Goal: Task Accomplishment & Management: Manage account settings

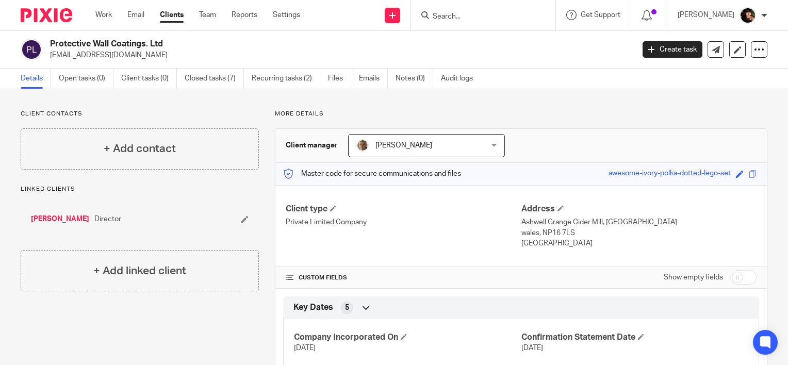
click at [499, 17] on input "Search" at bounding box center [478, 16] width 93 height 9
type input "w"
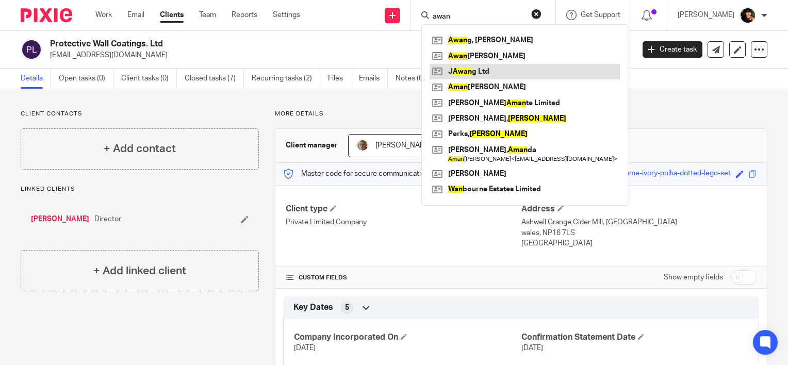
type input "awan"
click at [502, 70] on link at bounding box center [525, 71] width 190 height 15
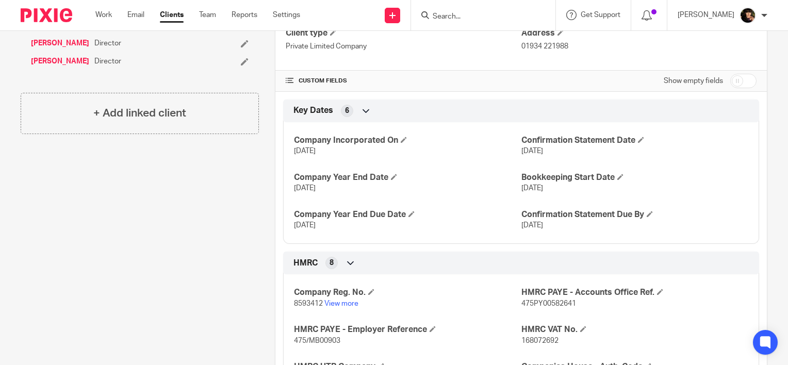
scroll to position [186, 0]
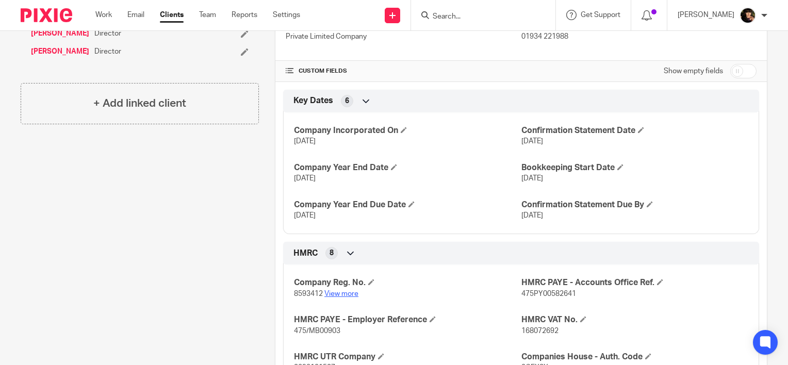
click at [333, 293] on link "View more" at bounding box center [341, 293] width 34 height 7
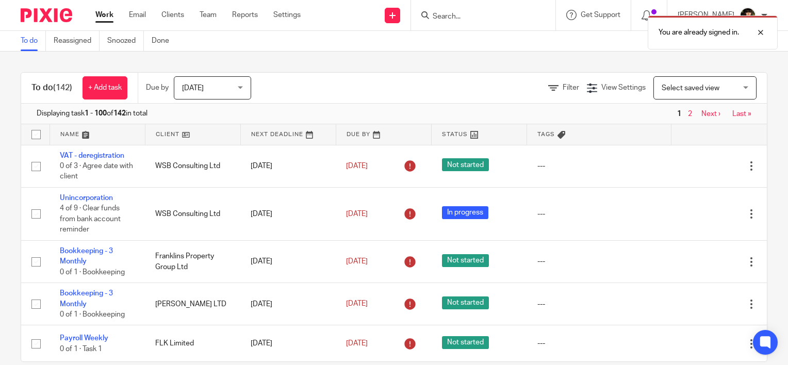
click at [508, 22] on div "You are already signed in." at bounding box center [586, 29] width 384 height 39
click at [470, 14] on div "You are already signed in." at bounding box center [586, 29] width 384 height 39
click at [462, 16] on div "You are already signed in." at bounding box center [586, 29] width 384 height 39
click at [762, 31] on div at bounding box center [753, 32] width 28 height 12
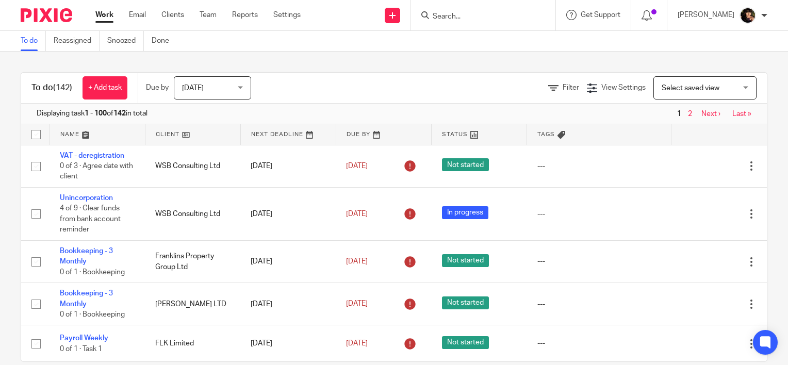
click at [459, 12] on input "Search" at bounding box center [478, 16] width 93 height 9
type input "ss c"
click at [487, 47] on link at bounding box center [494, 39] width 128 height 15
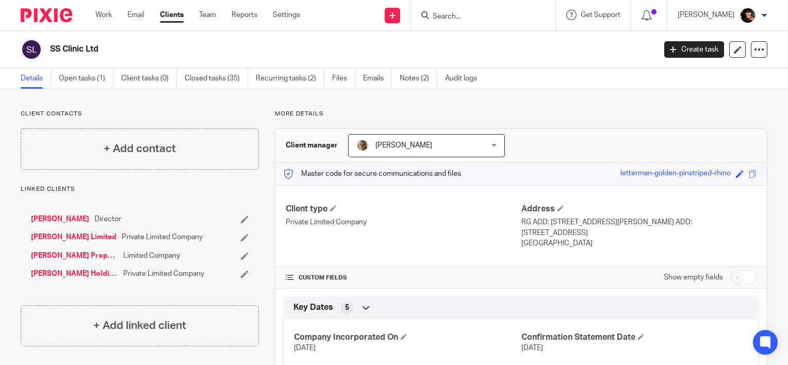
scroll to position [319, 0]
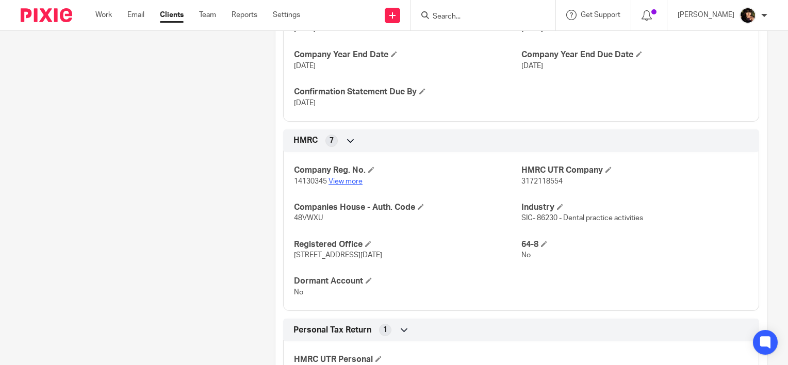
click at [347, 178] on link "View more" at bounding box center [346, 181] width 34 height 7
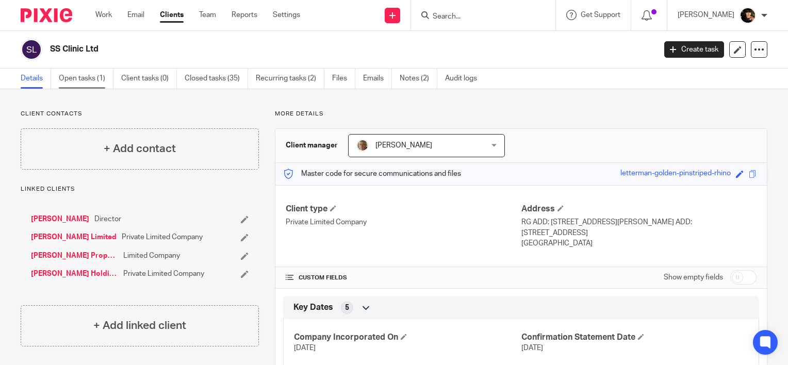
click at [103, 72] on link "Open tasks (1)" at bounding box center [86, 79] width 55 height 20
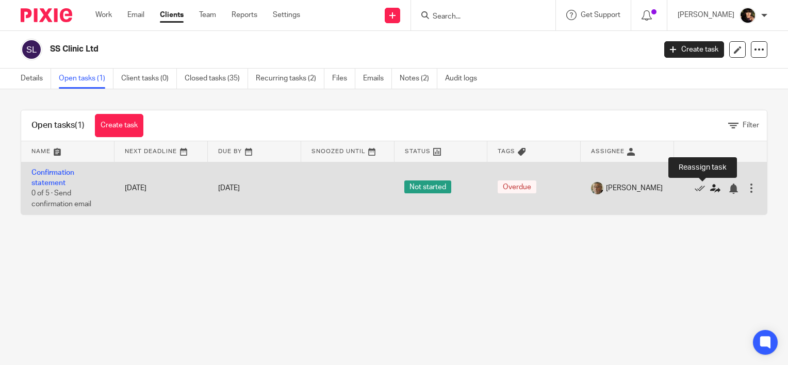
click at [710, 188] on icon at bounding box center [715, 189] width 10 height 10
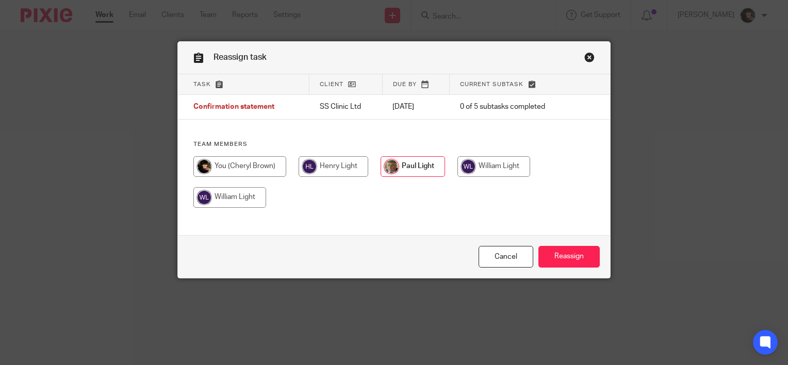
click at [255, 176] on input "radio" at bounding box center [239, 166] width 93 height 21
radio input "true"
click at [576, 251] on input "Reassign" at bounding box center [568, 257] width 61 height 22
